Goal: Task Accomplishment & Management: Complete application form

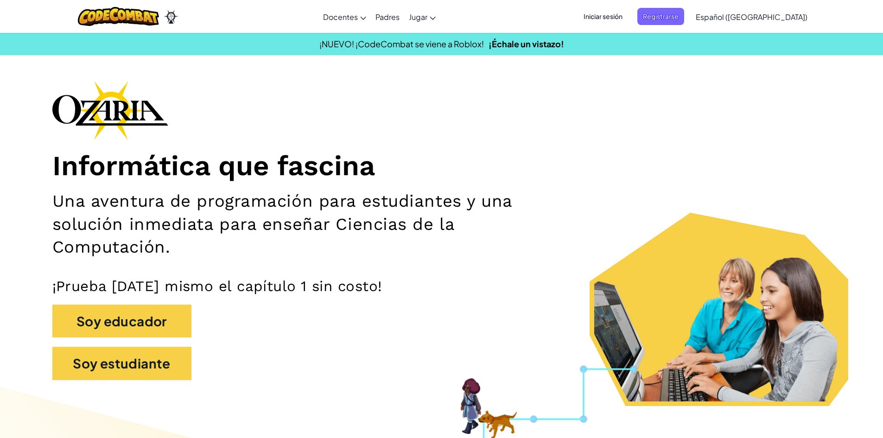
click at [628, 13] on span "Iniciar sesión" at bounding box center [603, 16] width 50 height 17
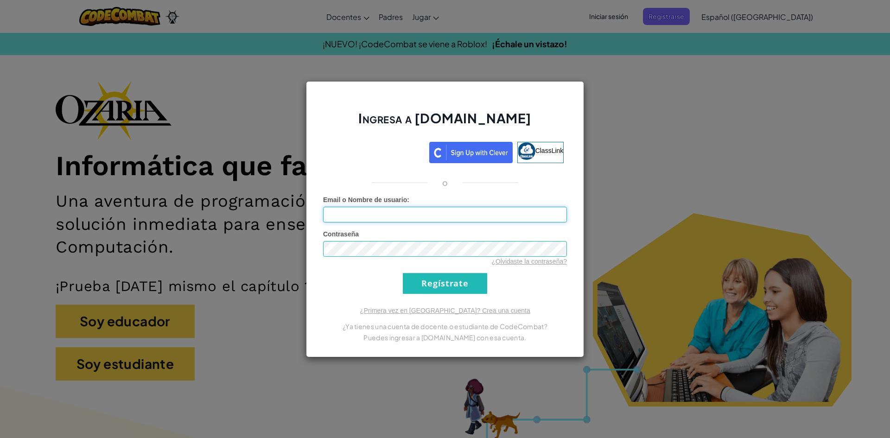
click at [391, 209] on input "Email o Nombre de usuario :" at bounding box center [445, 215] width 244 height 16
type input "[EMAIL_ADDRESS][DOMAIN_NAME]"
click at [404, 182] on div at bounding box center [400, 182] width 56 height 1
click at [390, 224] on form "Email o Nombre de usuario : [PERSON_NAME][EMAIL_ADDRESS][DOMAIN_NAME] Contraseñ…" at bounding box center [445, 244] width 244 height 99
click at [388, 228] on form "Email o Nombre de usuario : [PERSON_NAME][EMAIL_ADDRESS][DOMAIN_NAME] Contraseñ…" at bounding box center [445, 244] width 244 height 99
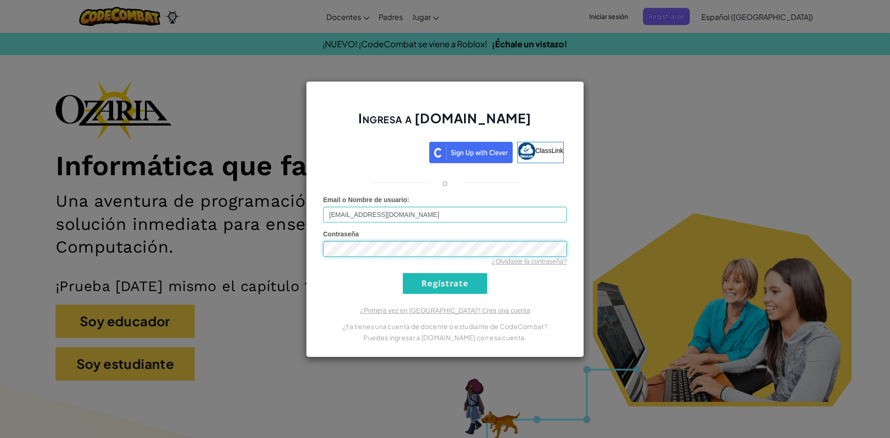
click at [403, 273] on input "Regístrate" at bounding box center [445, 283] width 84 height 21
